Goal: Navigation & Orientation: Find specific page/section

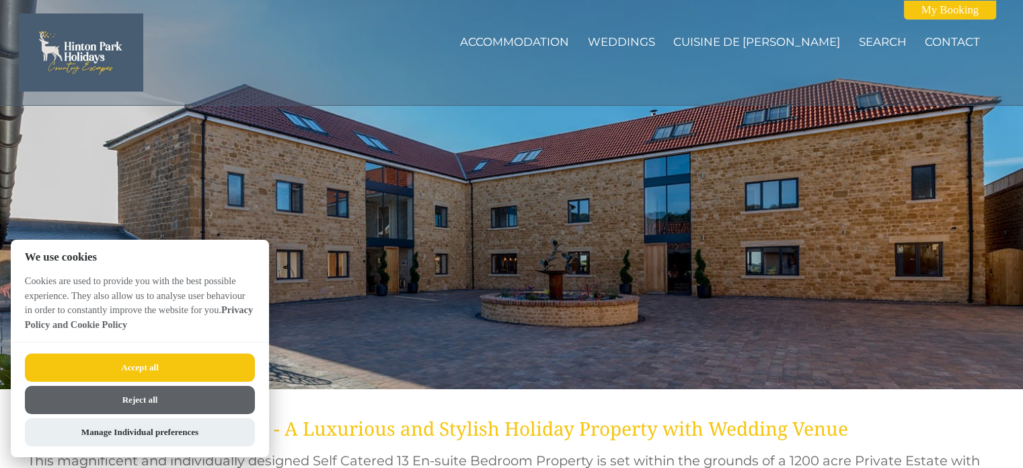
click at [183, 359] on button "Accept all" at bounding box center [140, 367] width 230 height 28
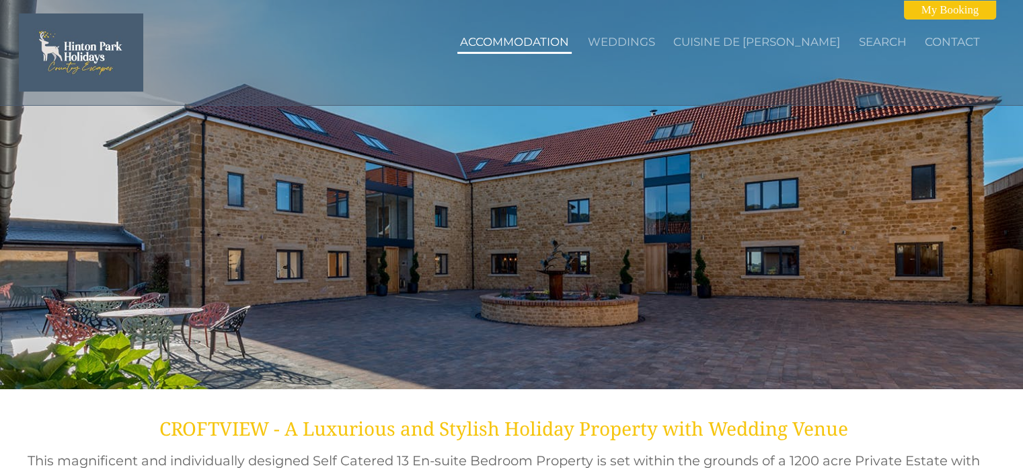
click at [522, 40] on link "Accommodation" at bounding box center [514, 41] width 109 height 13
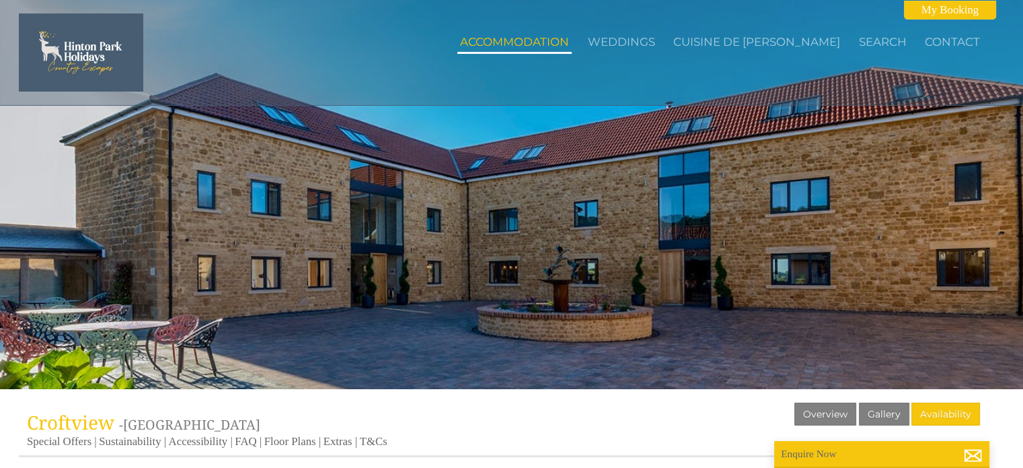
click at [564, 50] on li "Accommodation" at bounding box center [515, 43] width 114 height 22
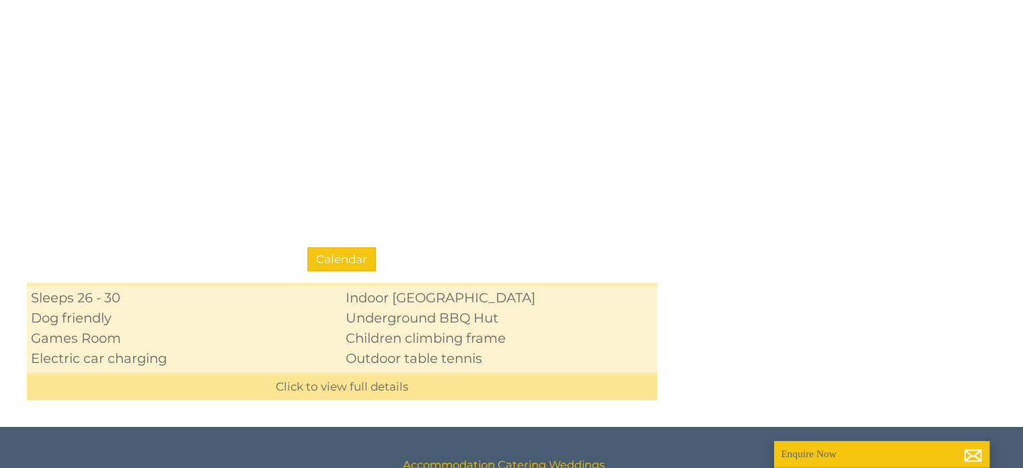
scroll to position [1278, 0]
